Goal: Find specific page/section: Find specific page/section

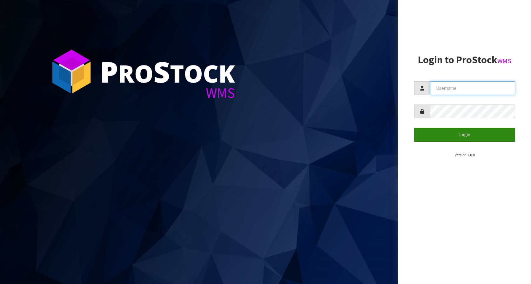
type input "KitchenAid"
click at [458, 128] on button "Login" at bounding box center [464, 135] width 101 height 14
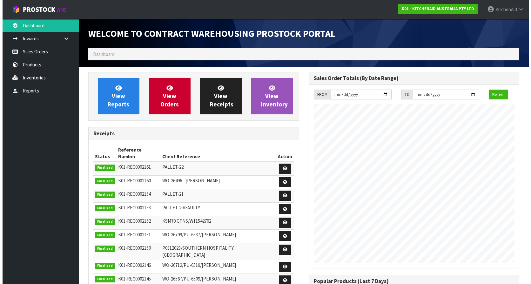
scroll to position [352, 220]
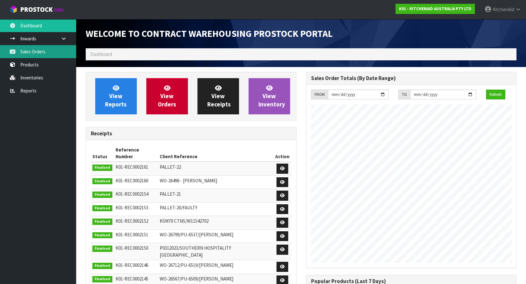
click at [38, 54] on link "Sales Orders" at bounding box center [38, 51] width 76 height 13
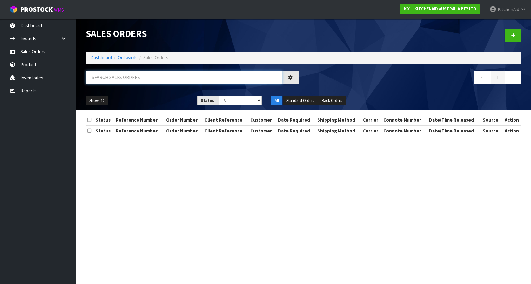
click at [188, 74] on input "text" at bounding box center [184, 77] width 197 height 14
paste input "63886449508715"
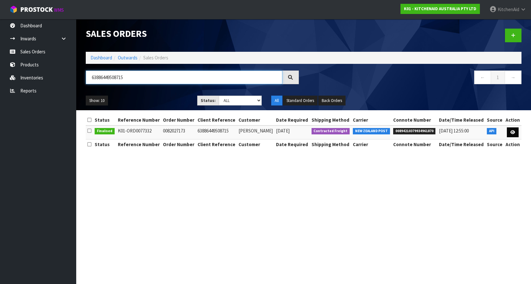
type input "63886449508715"
click at [511, 133] on icon at bounding box center [512, 132] width 5 height 4
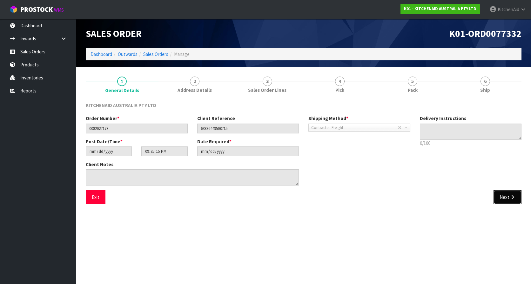
click at [517, 198] on button "Next" at bounding box center [507, 197] width 28 height 14
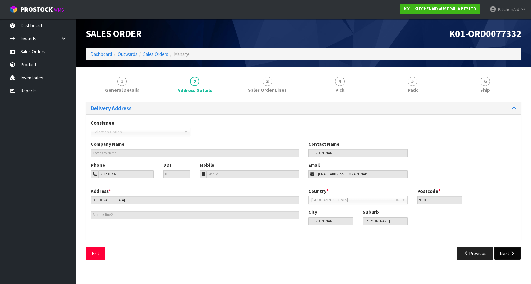
click at [508, 258] on button "Next" at bounding box center [507, 253] width 28 height 14
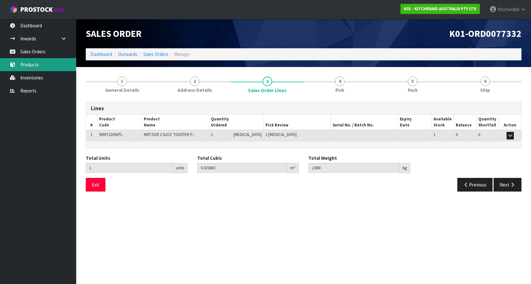
click at [38, 66] on link "Products" at bounding box center [38, 64] width 76 height 13
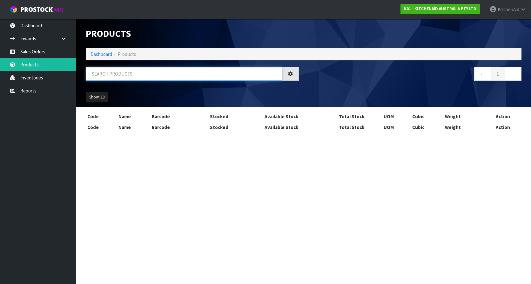
click at [170, 77] on input "text" at bounding box center [184, 74] width 197 height 14
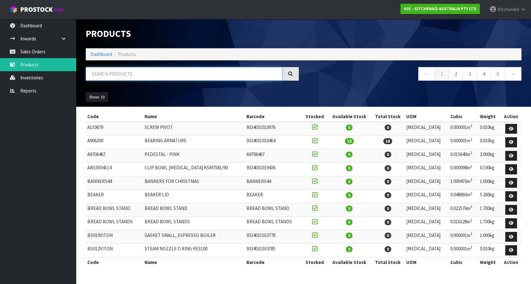
paste input "5KEK1701APL"
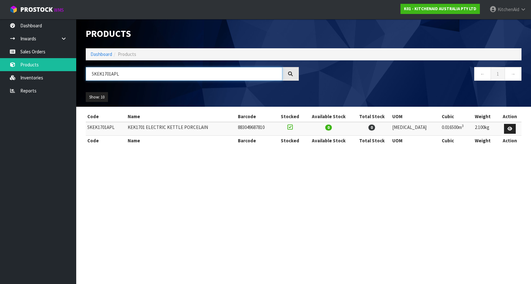
type input "5KEK1701APL"
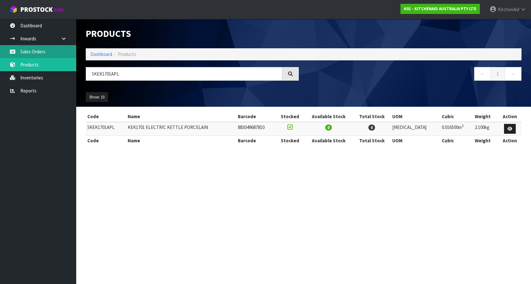
click at [44, 53] on link "Sales Orders" at bounding box center [38, 51] width 76 height 13
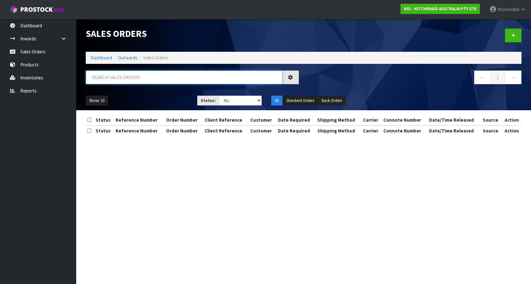
click at [127, 75] on input "text" at bounding box center [184, 77] width 197 height 14
paste input "0000011151"
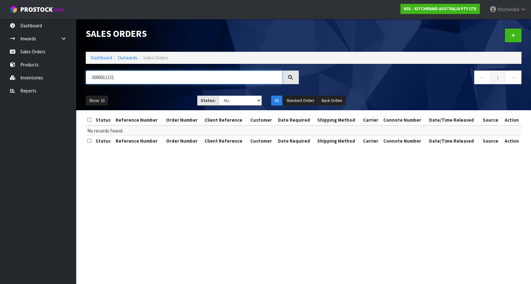
type input "0000011151"
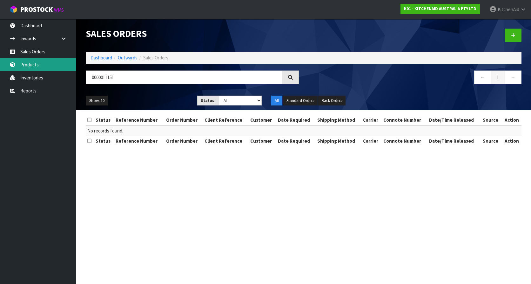
drag, startPoint x: 31, startPoint y: 68, endPoint x: 160, endPoint y: 106, distance: 135.0
click at [31, 68] on link "Products" at bounding box center [38, 64] width 76 height 13
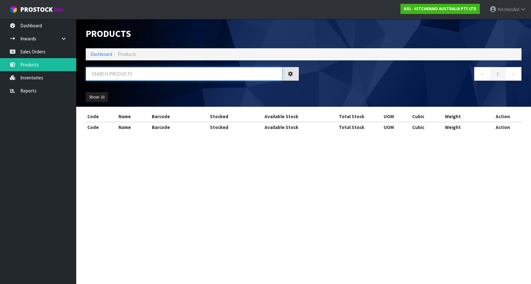
click at [155, 77] on input "text" at bounding box center [184, 74] width 197 height 14
paste input "5KSM70SHXABK"
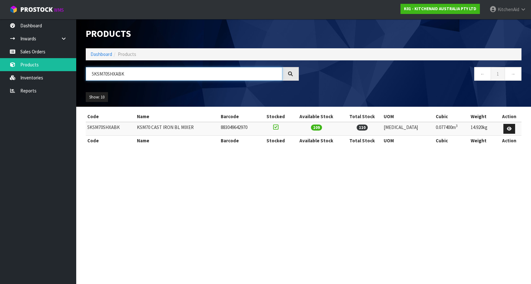
type input "5KSM70SHXABK"
